Goal: Check status: Check status

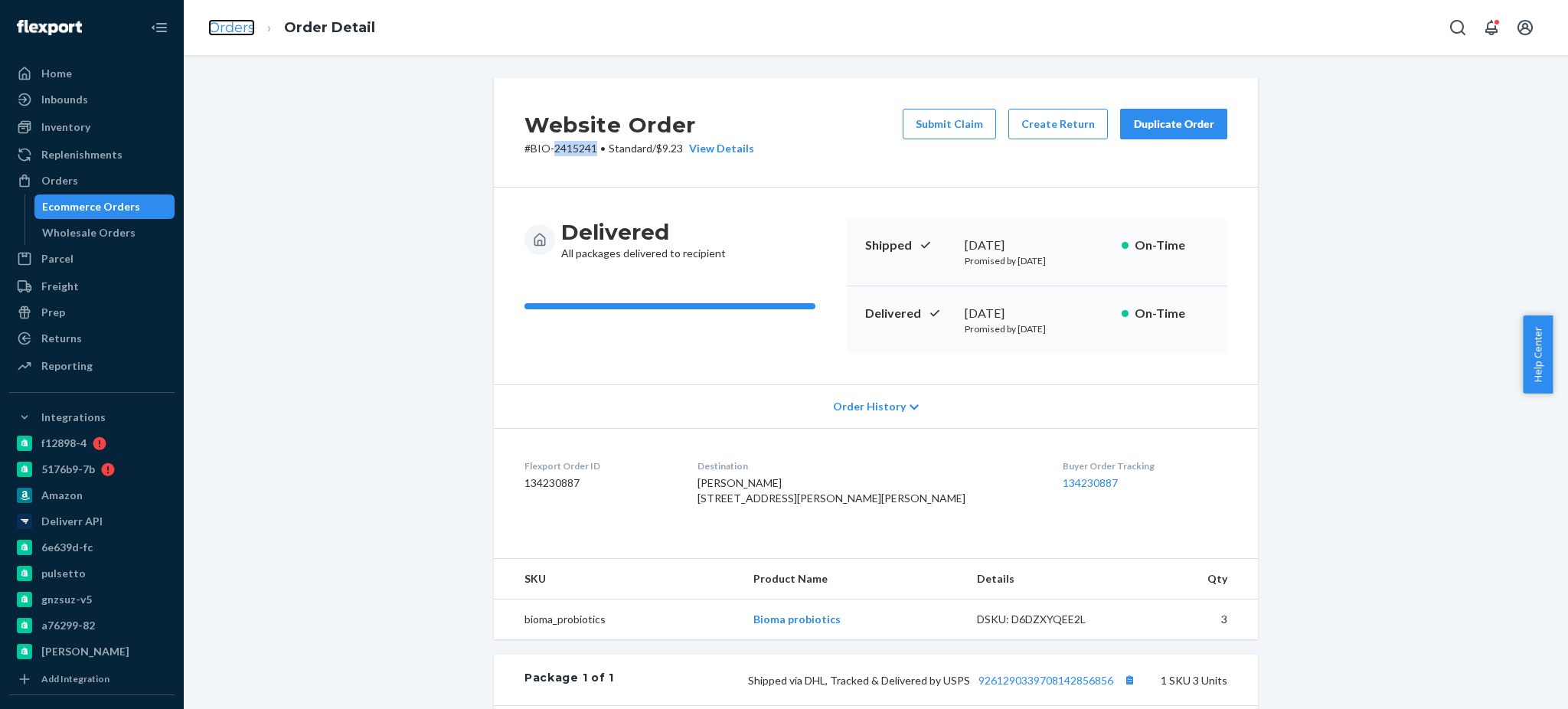
click at [221, 23] on link "Orders" at bounding box center [231, 27] width 47 height 17
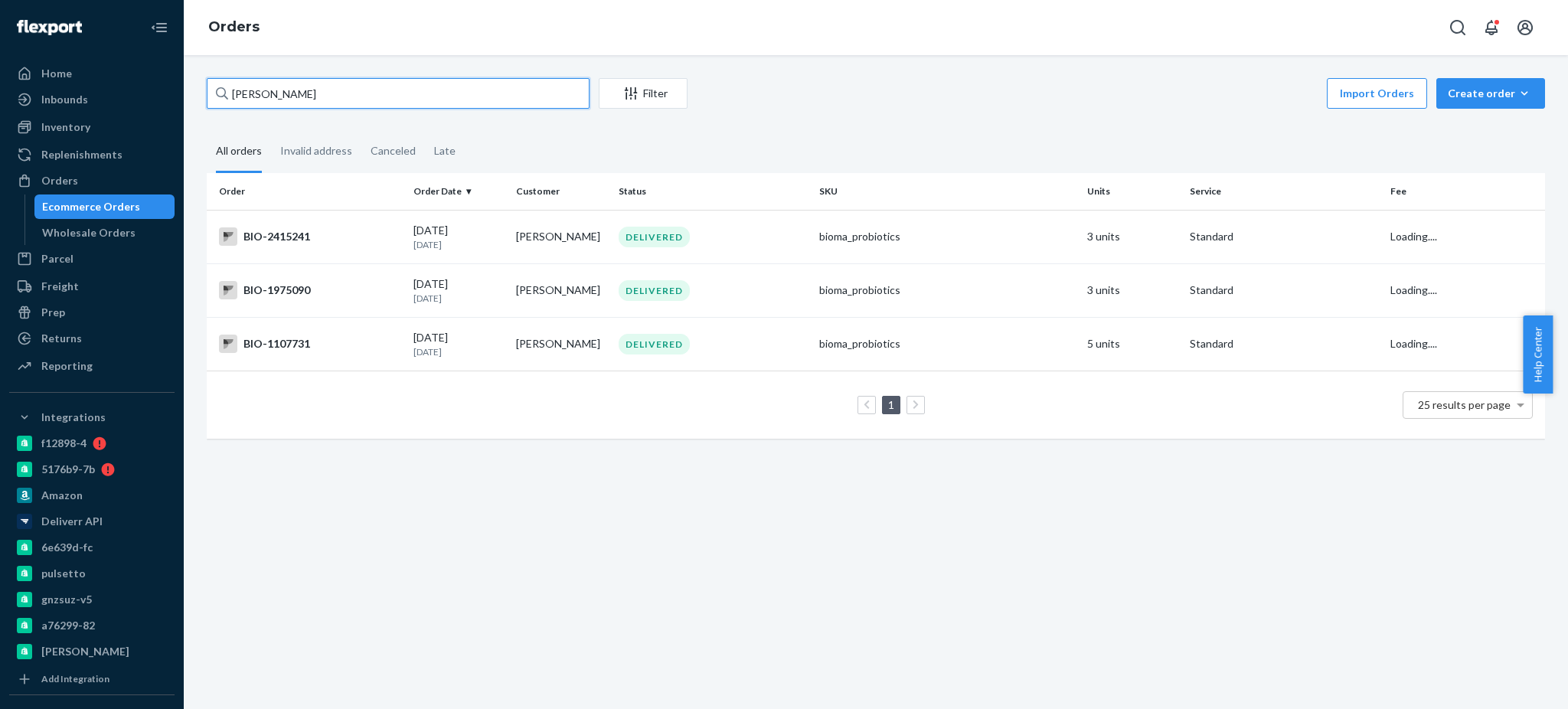
click at [369, 93] on input "[PERSON_NAME]" at bounding box center [398, 93] width 383 height 30
paste input "137216"
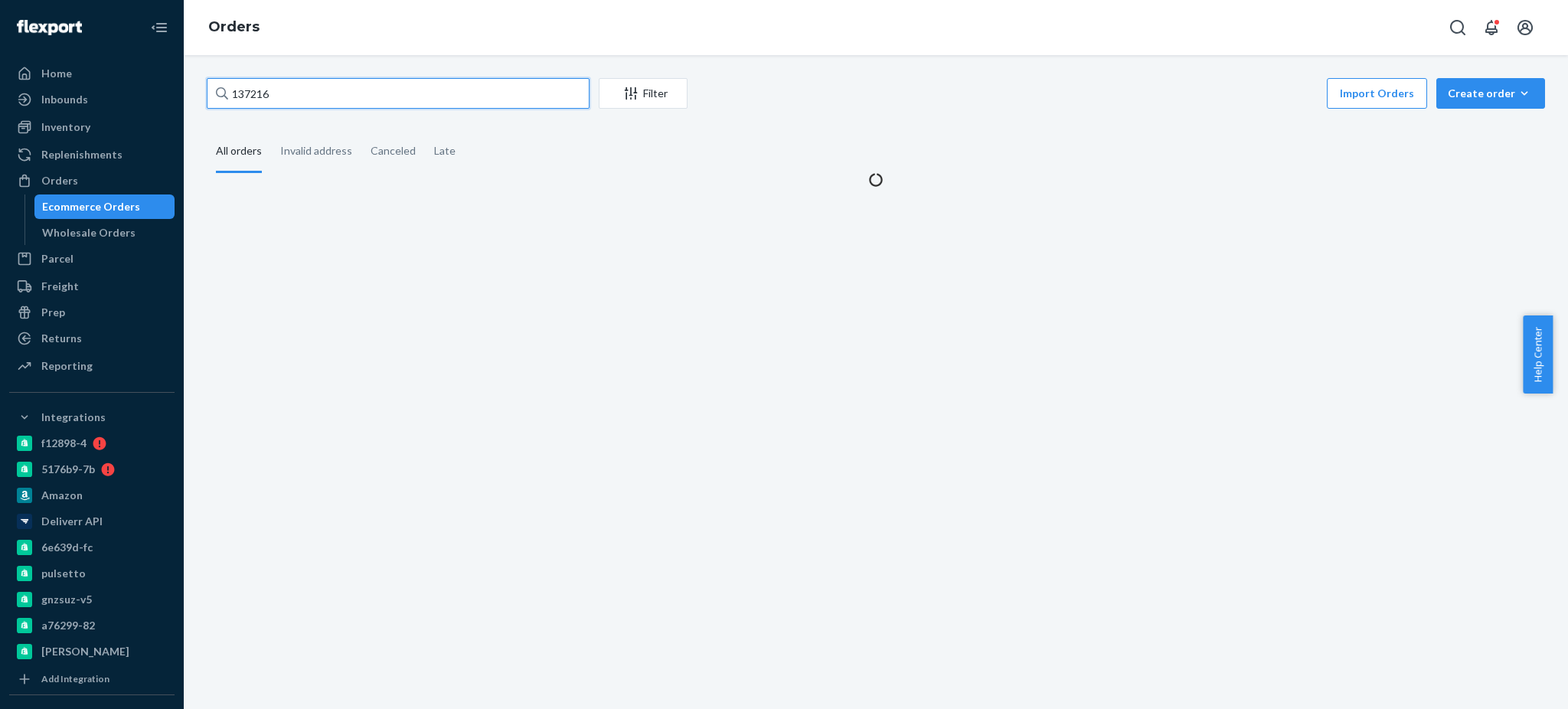
type input "137216"
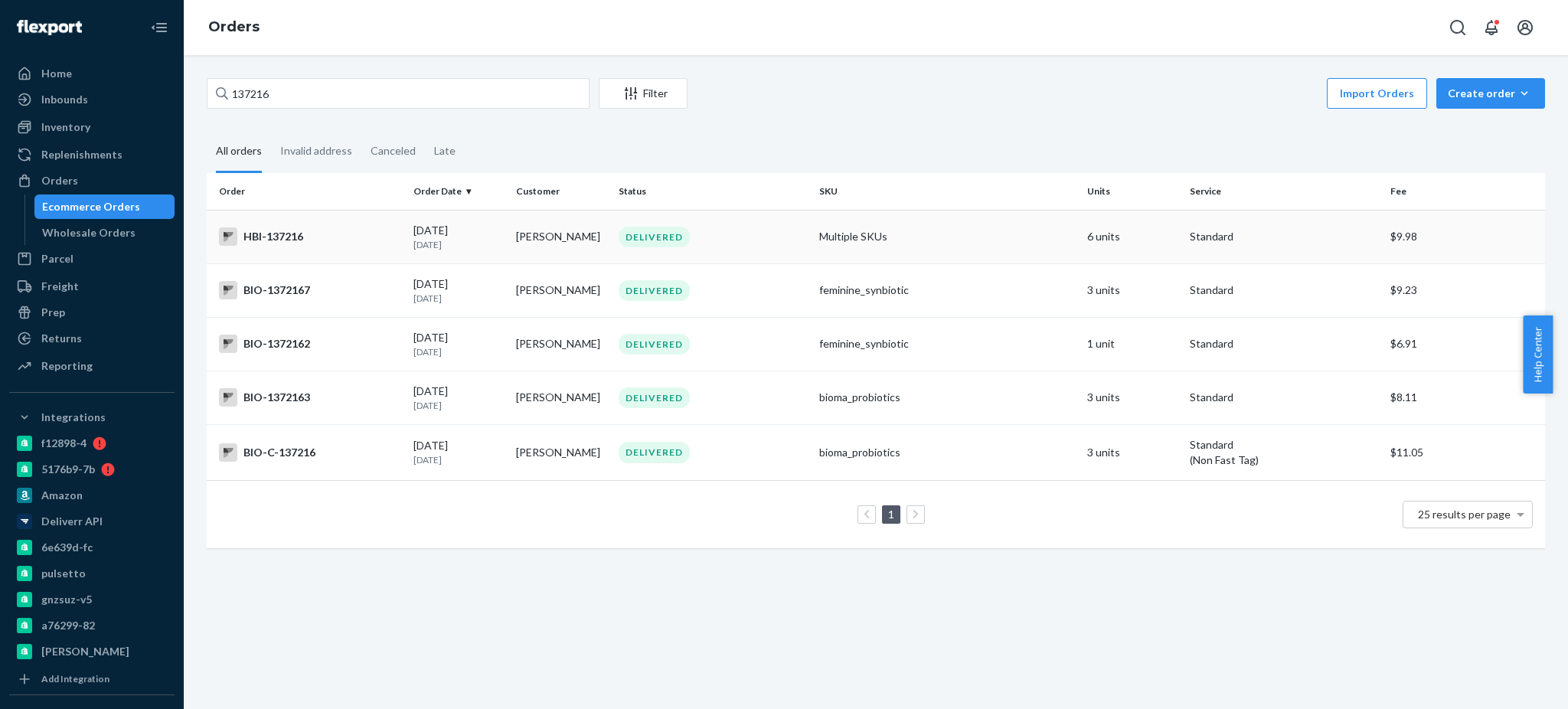
click at [307, 246] on td "HBI-137216" at bounding box center [307, 236] width 201 height 53
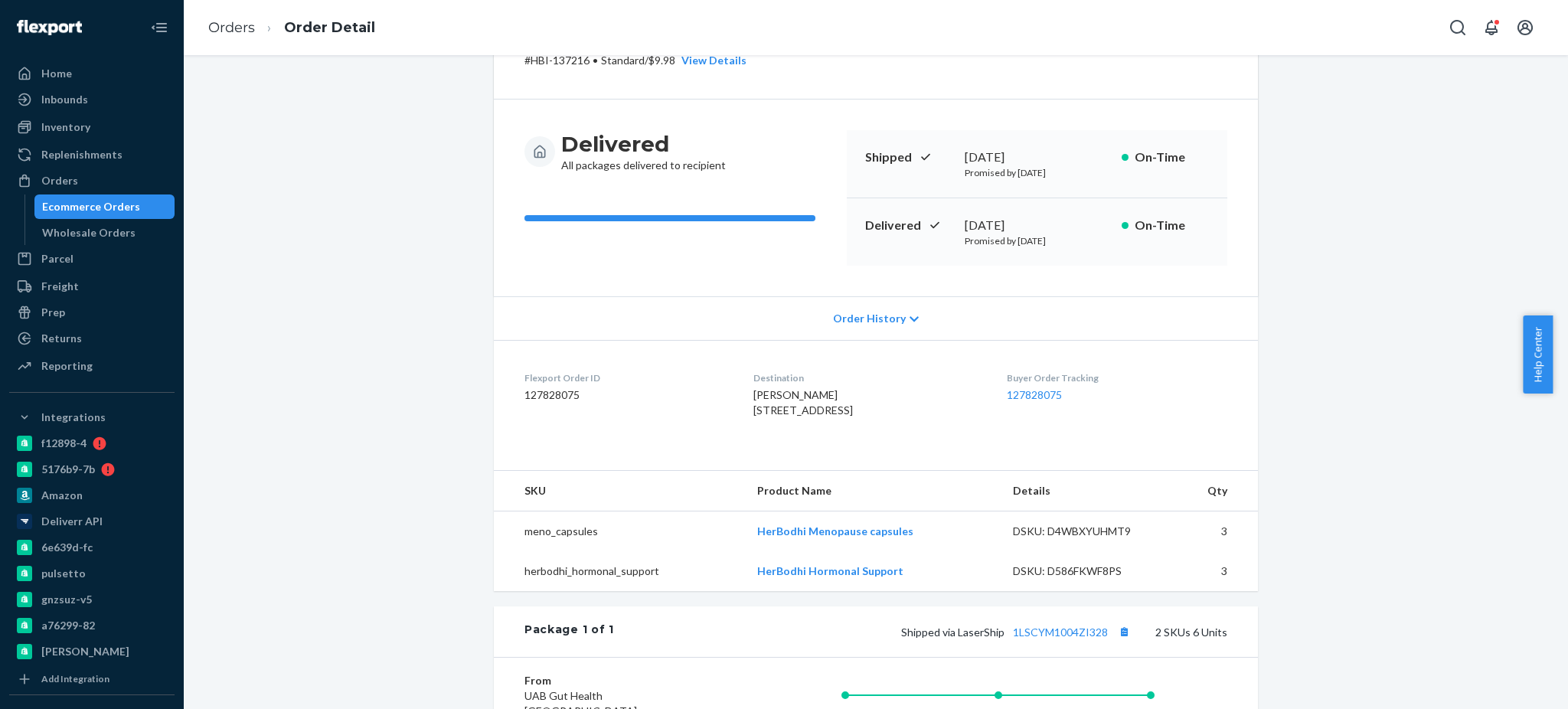
scroll to position [100, 0]
